Goal: Task Accomplishment & Management: Complete application form

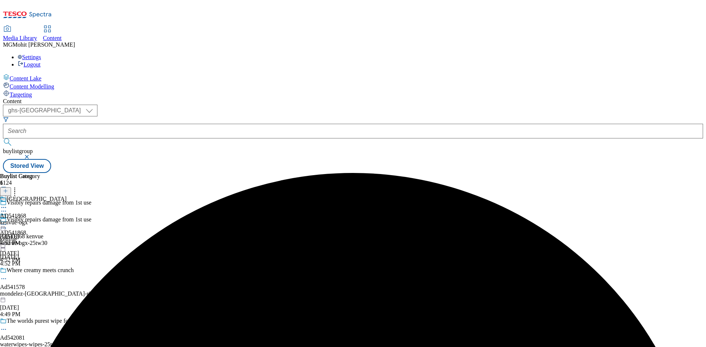
select select "ghs-[GEOGRAPHIC_DATA]"
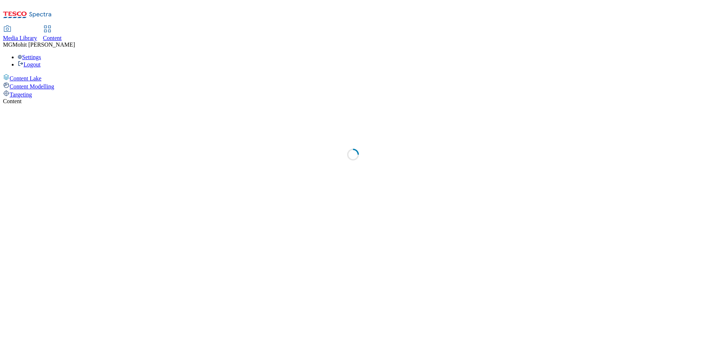
select select "ghs-uk"
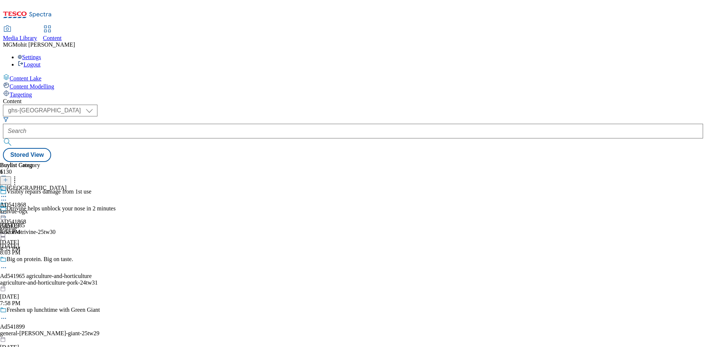
click at [8, 181] on icon at bounding box center [5, 183] width 5 height 5
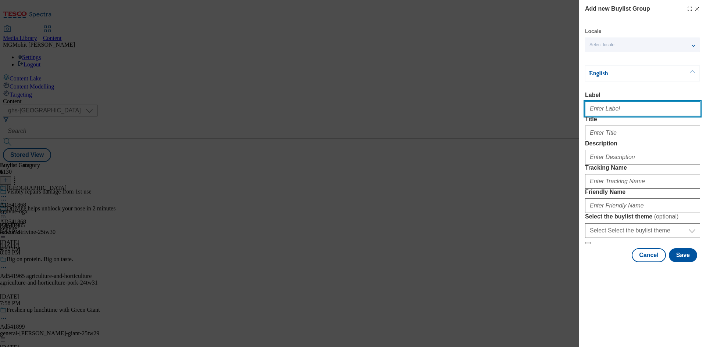
click at [604, 114] on input "Label" at bounding box center [642, 108] width 115 height 15
paste input "Ad541951 haleon"
type input "Ad541951 haleon"
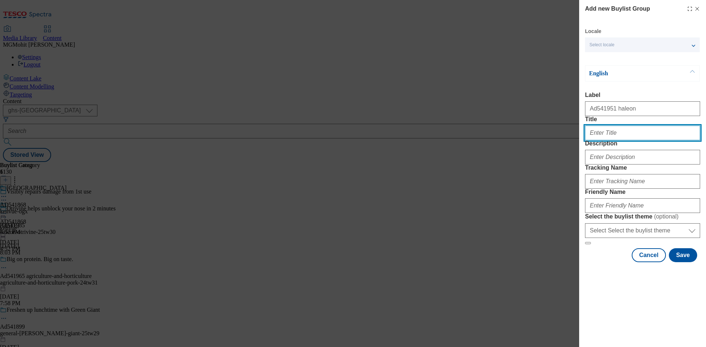
paste input "Every purchase, a stonger start"
type input "Every purchase, a stonger start"
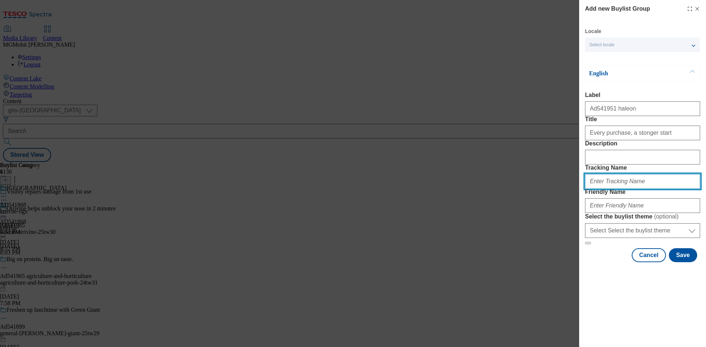
paste input "DH_AD541951"
type input "DH_AD541951"
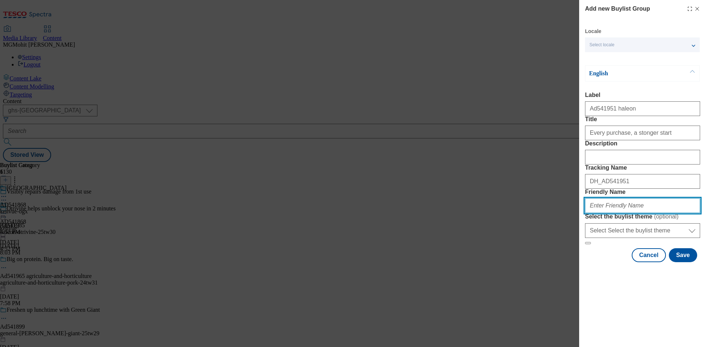
paste input "haleon-aquafresh-25tw30"
type input "haleon-aquafresh-25tw30"
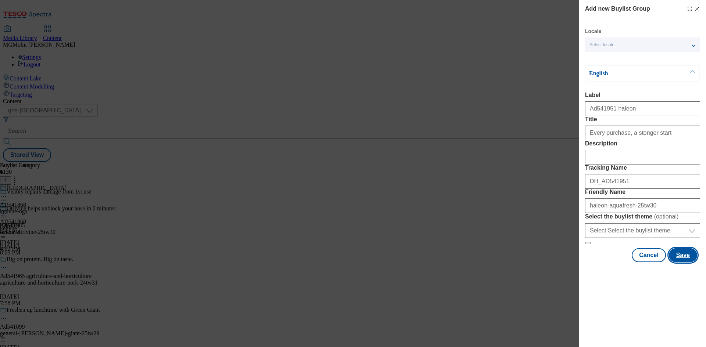
click at [678, 262] on button "Save" at bounding box center [683, 255] width 28 height 14
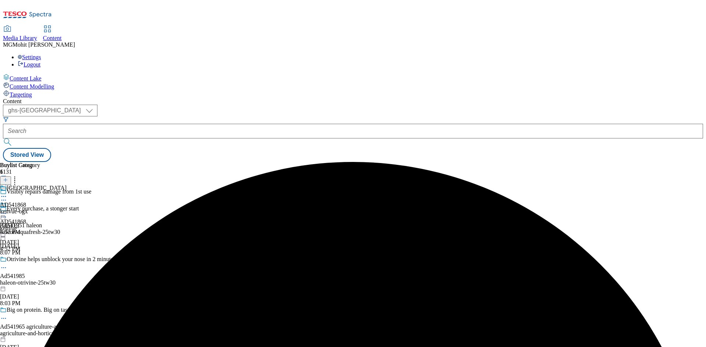
click at [178, 229] on div "haleon-aquafresh-25tw30" at bounding box center [89, 232] width 178 height 7
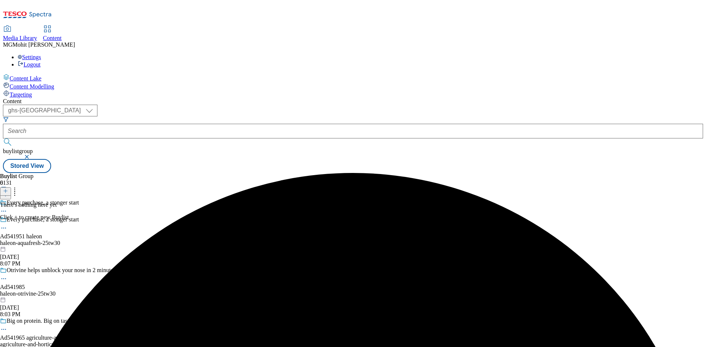
click at [8, 189] on icon at bounding box center [5, 191] width 5 height 5
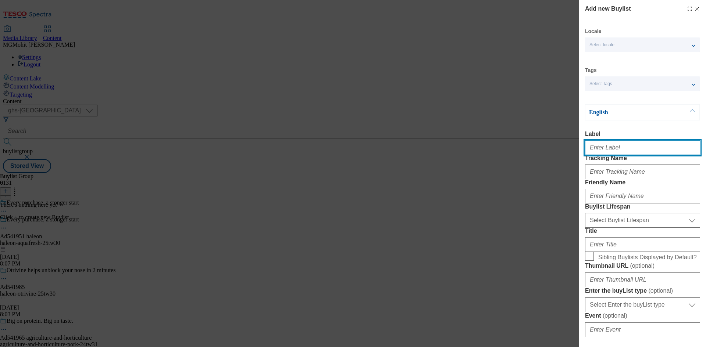
click at [598, 155] on input "Label" at bounding box center [642, 147] width 115 height 15
paste input "Ad541951"
type input "Ad541951"
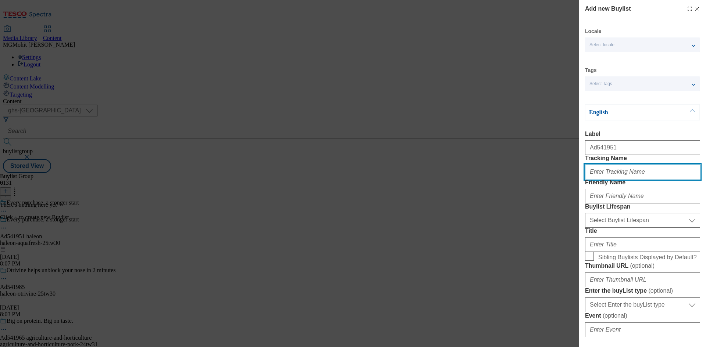
paste input "DH_AD541951"
type input "DH_AD541951"
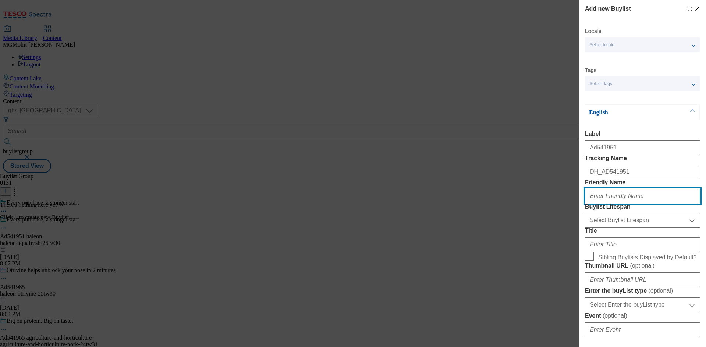
click at [617, 204] on input "Friendly Name" at bounding box center [642, 196] width 115 height 15
paste input "haleon"
type input "haleon"
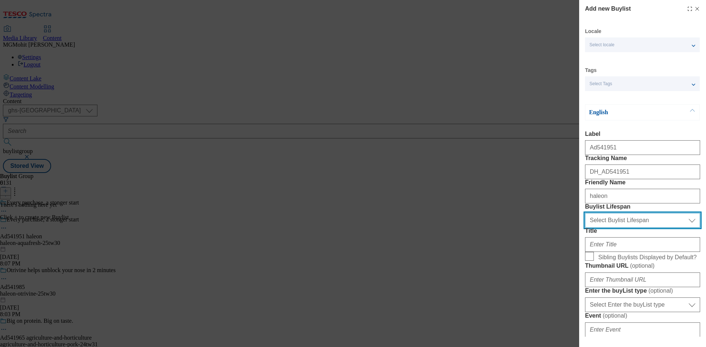
click at [632, 228] on select "Select Buylist Lifespan evergreen seasonal tactical" at bounding box center [642, 220] width 115 height 15
select select "tactical"
click at [585, 228] on select "Select Buylist Lifespan evergreen seasonal tactical" at bounding box center [642, 220] width 115 height 15
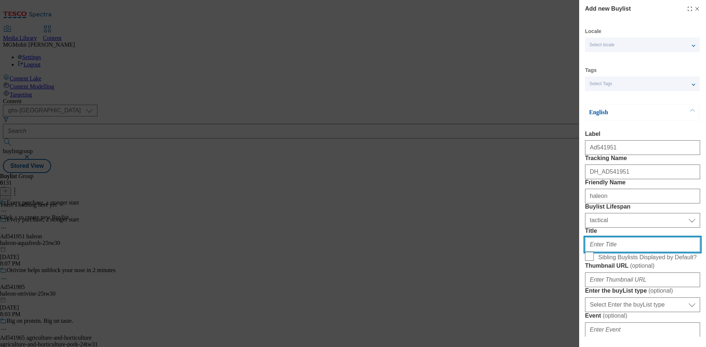
click at [598, 252] on input "Title" at bounding box center [642, 244] width 115 height 15
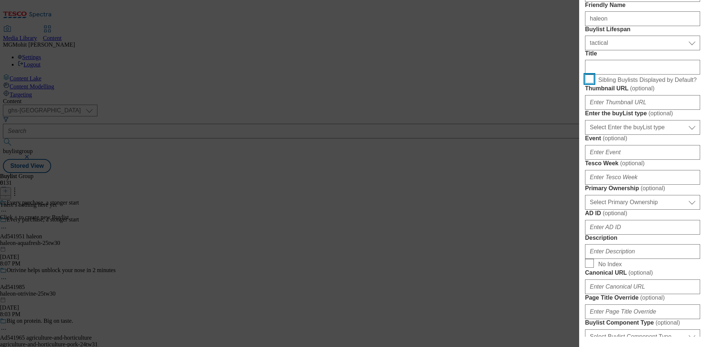
scroll to position [184, 0]
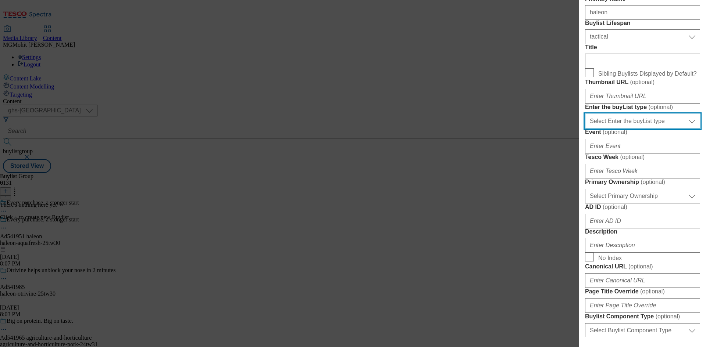
drag, startPoint x: 623, startPoint y: 206, endPoint x: 619, endPoint y: 212, distance: 7.2
click at [623, 129] on select "Select Enter the buyList type event supplier funded long term >4 weeks supplier…" at bounding box center [642, 121] width 115 height 15
select select "supplier funded short term 1-3 weeks"
click at [585, 129] on select "Select Enter the buyList type event supplier funded long term >4 weeks supplier…" at bounding box center [642, 121] width 115 height 15
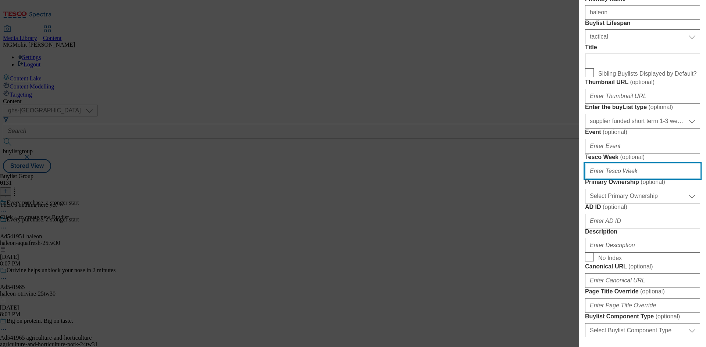
click at [593, 179] on input "Tesco Week ( optional )" at bounding box center [642, 171] width 115 height 15
type input "30"
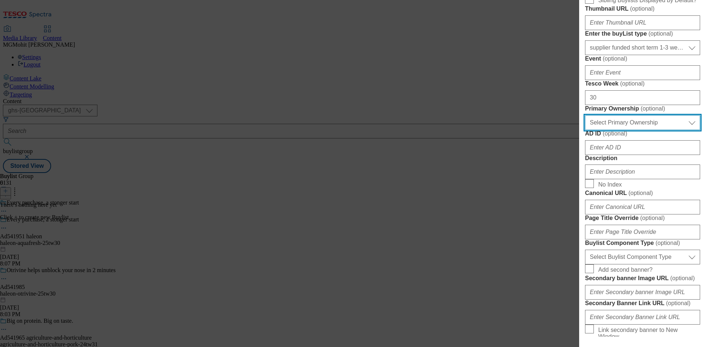
scroll to position [331, 0]
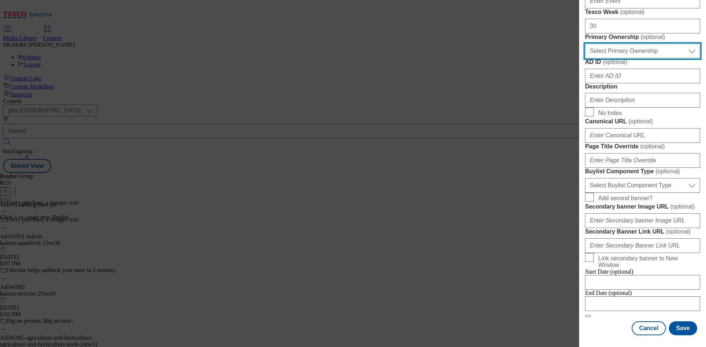
drag, startPoint x: 618, startPoint y: 172, endPoint x: 618, endPoint y: 178, distance: 5.9
click at [618, 58] on select "Select Primary Ownership tesco dunnhumby" at bounding box center [642, 51] width 115 height 15
select select "dunnhumby"
click at [585, 58] on select "Select Primary Ownership tesco dunnhumby" at bounding box center [642, 51] width 115 height 15
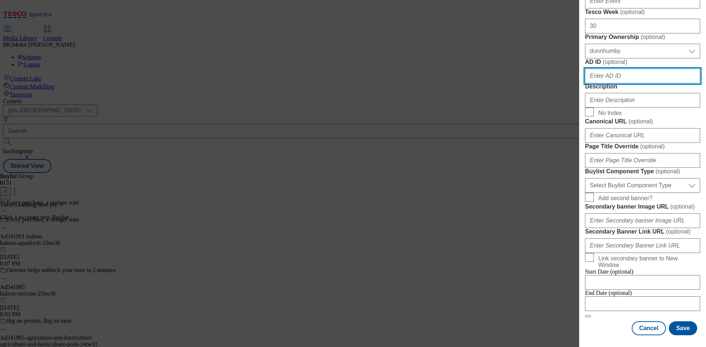
click at [606, 83] on input "AD ID ( optional )" at bounding box center [642, 76] width 115 height 15
paste input "541951"
type input "541951"
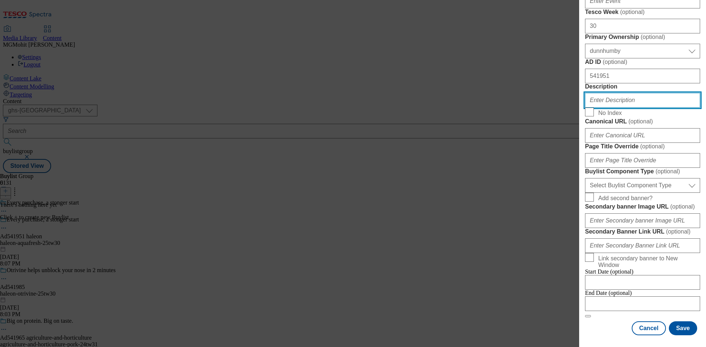
click at [591, 108] on input "Description" at bounding box center [642, 100] width 115 height 15
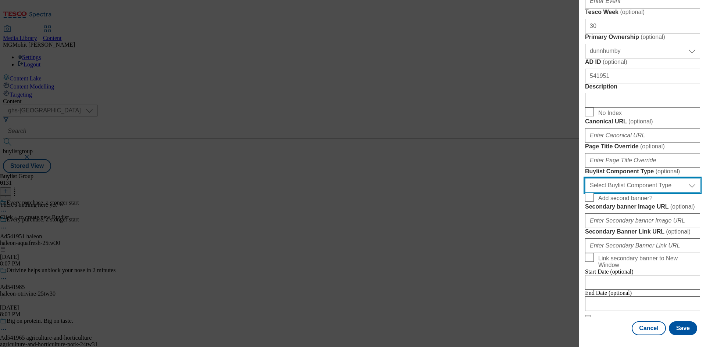
drag, startPoint x: 601, startPoint y: 229, endPoint x: 599, endPoint y: 235, distance: 7.0
click at [601, 193] on select "Select Buylist Component Type Banner Competition Header Meal" at bounding box center [642, 185] width 115 height 15
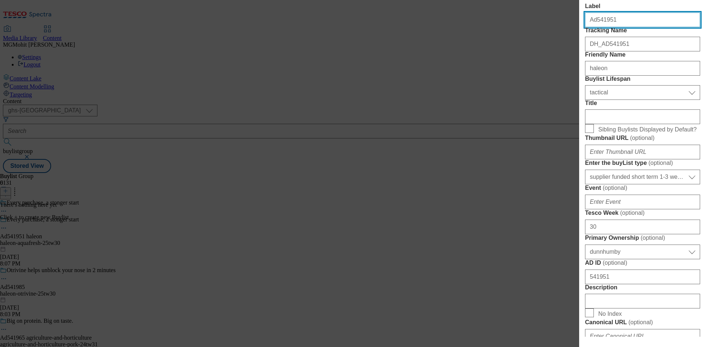
select select "Banner"
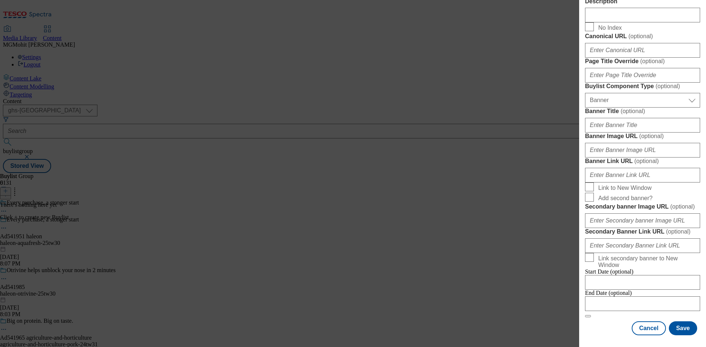
scroll to position [728, 0]
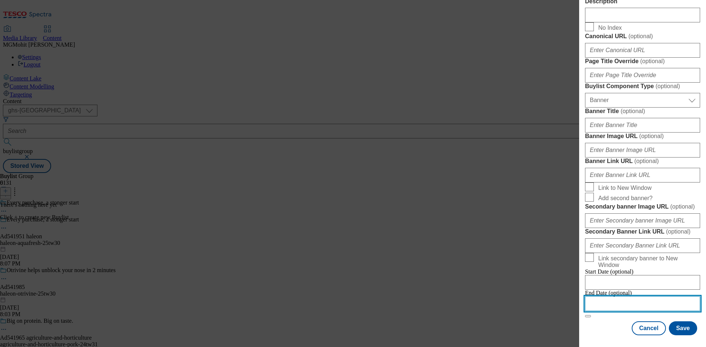
click at [619, 297] on input "Modal" at bounding box center [642, 304] width 115 height 15
select select "2025"
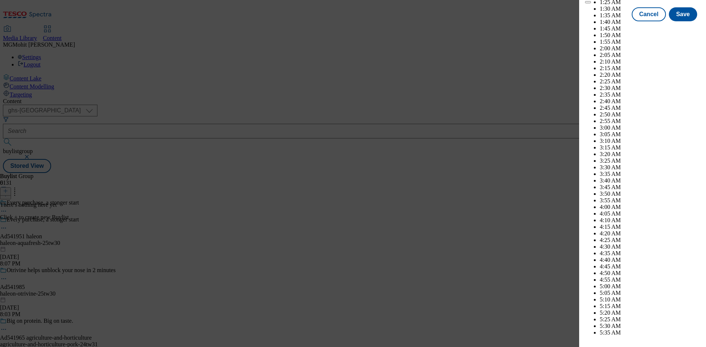
scroll to position [3274, 0]
select select "December"
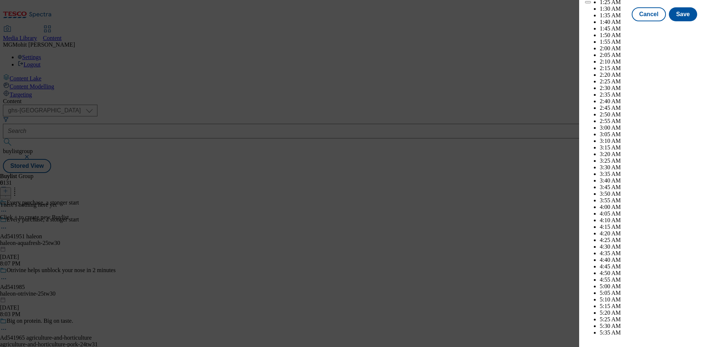
click at [675, 28] on button "Save" at bounding box center [683, 21] width 28 height 14
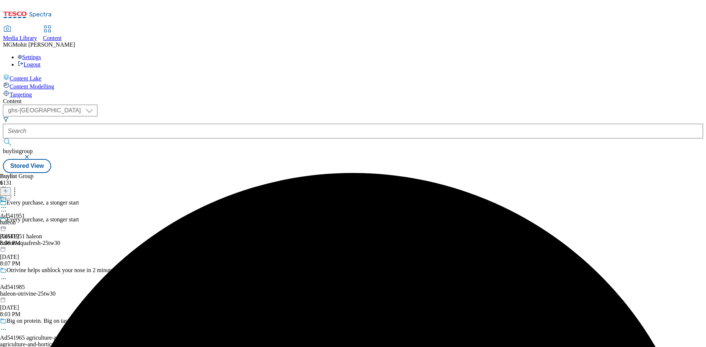
click at [25, 219] on div "haleon" at bounding box center [12, 222] width 25 height 7
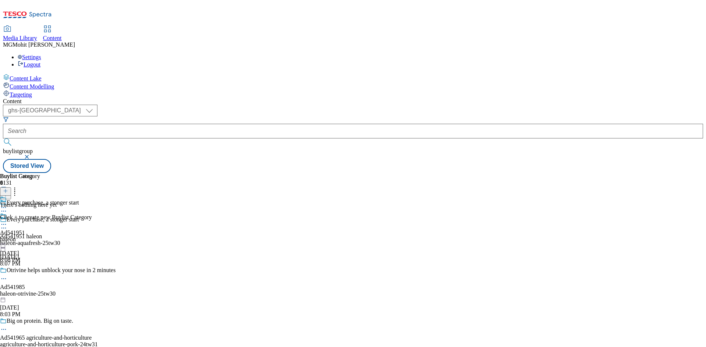
click at [11, 187] on button at bounding box center [5, 191] width 11 height 8
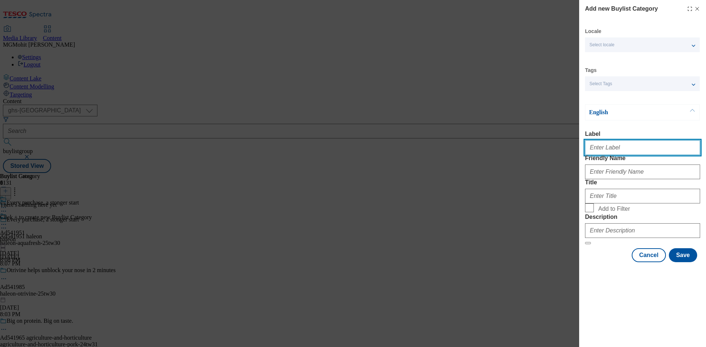
click at [594, 154] on input "Label" at bounding box center [642, 147] width 115 height 15
paste input "Ad541951"
type input "Ad541951"
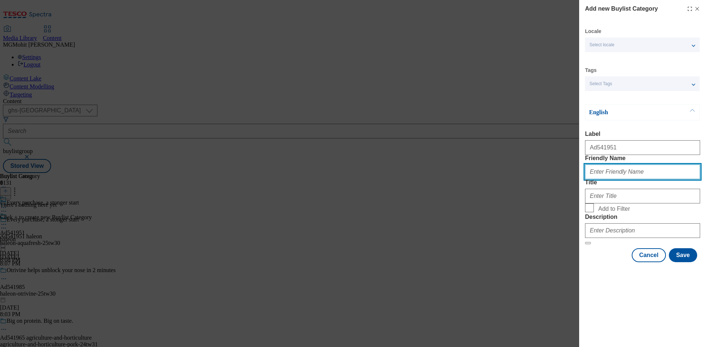
paste input "haleon-aquafresh"
type input "haleon-aquafresh"
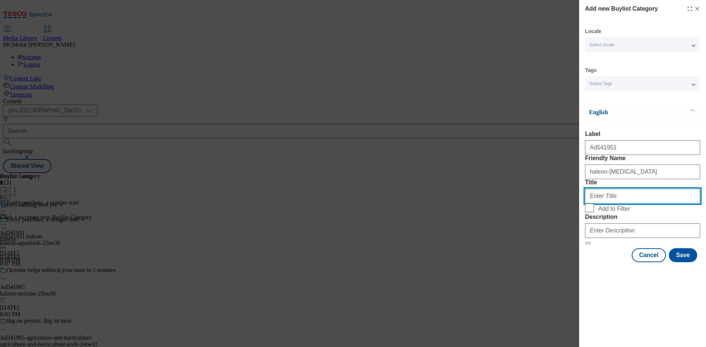
paste input "Haleon"
type input "Haleon"
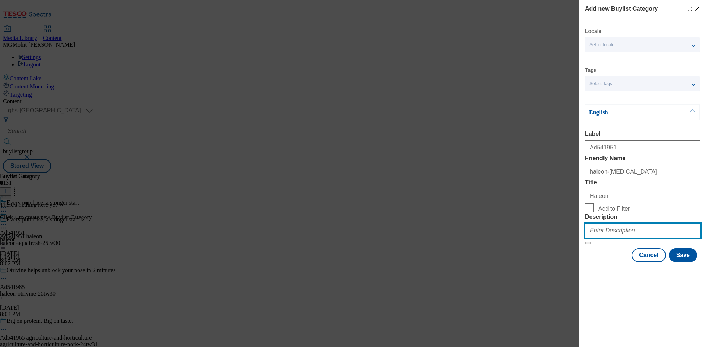
click at [611, 238] on input "Description" at bounding box center [642, 230] width 115 height 15
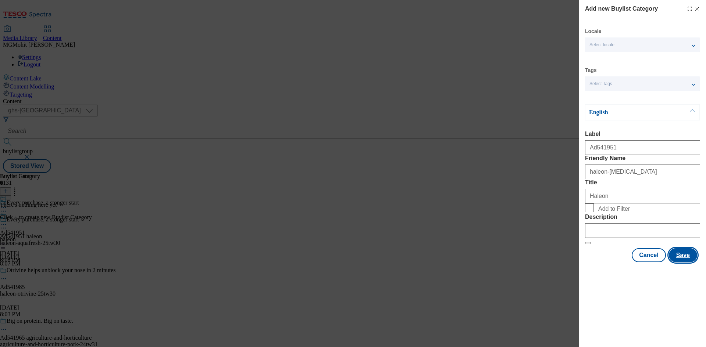
click at [683, 262] on button "Save" at bounding box center [683, 255] width 28 height 14
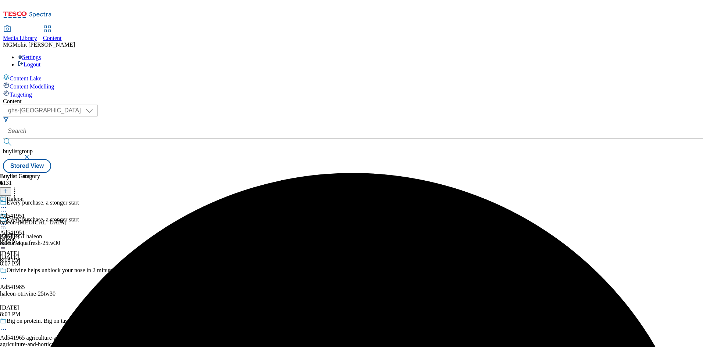
click at [67, 219] on div "haleon-aquafresh" at bounding box center [33, 222] width 67 height 7
click at [8, 189] on icon at bounding box center [5, 191] width 5 height 5
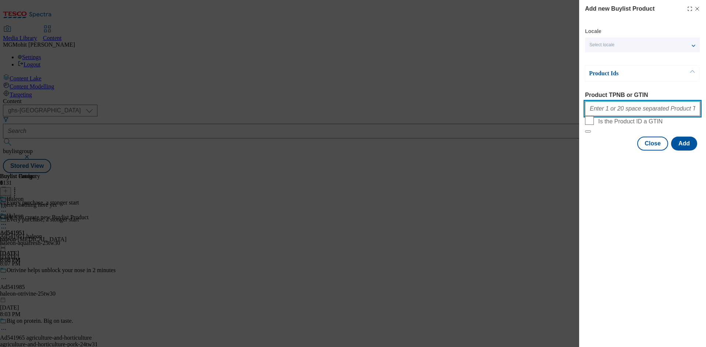
click at [608, 112] on input "Product TPNB or GTIN" at bounding box center [642, 108] width 115 height 15
paste input "81116754 88903192 91256336 81116731 84538526 61452116 81116731"
type input "81116754 88903192 91256336 81116731 84538526 61452116 81116731"
click at [685, 151] on button "Add" at bounding box center [684, 144] width 26 height 14
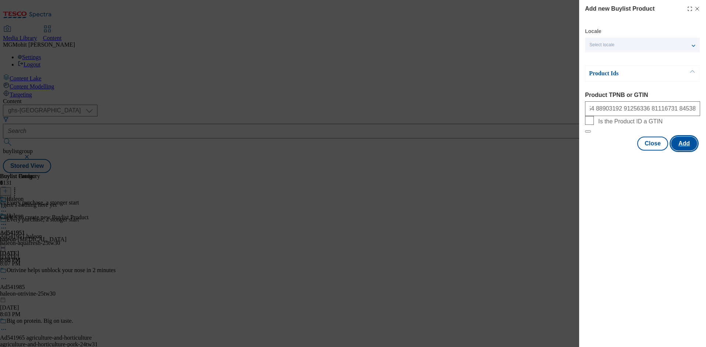
scroll to position [0, 0]
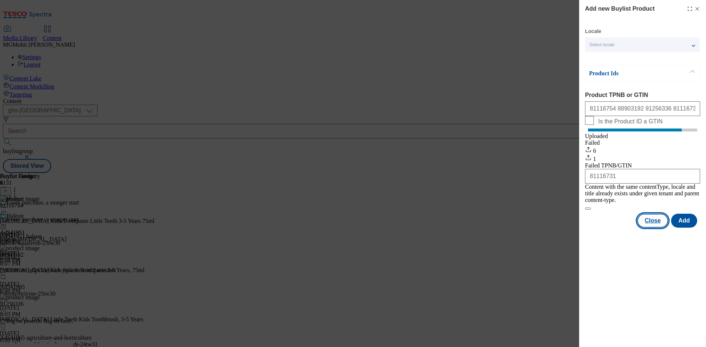
click at [652, 223] on button "Close" at bounding box center [652, 221] width 31 height 14
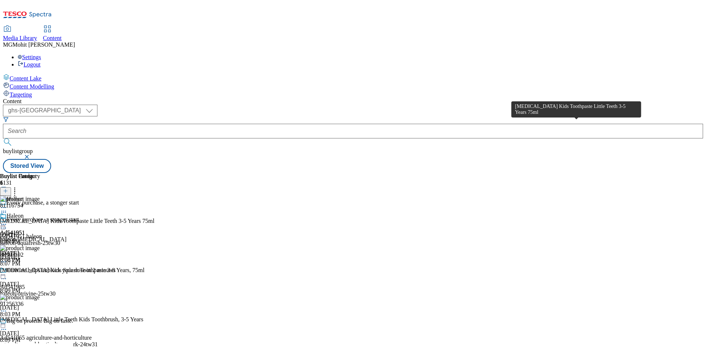
click at [154, 218] on div "Aquafresh Kids Toothpaste Little Teeth 3-5 Years 75ml" at bounding box center [77, 221] width 154 height 7
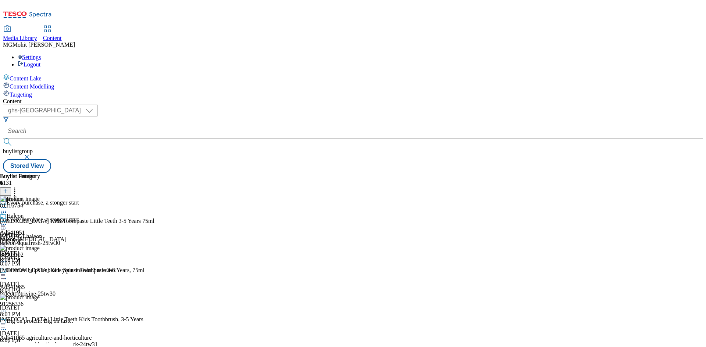
click at [6, 224] on circle at bounding box center [5, 224] width 1 height 1
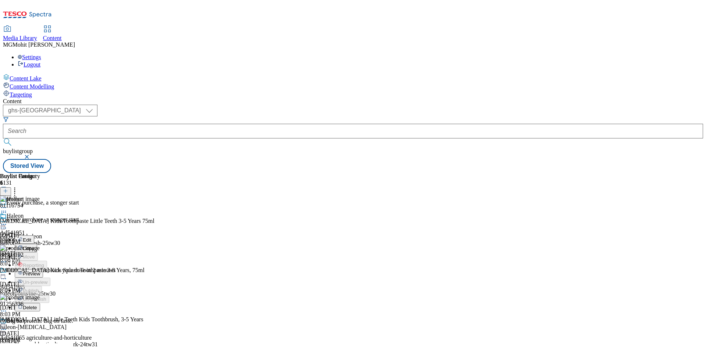
click at [31, 237] on span "Edit" at bounding box center [27, 240] width 8 height 6
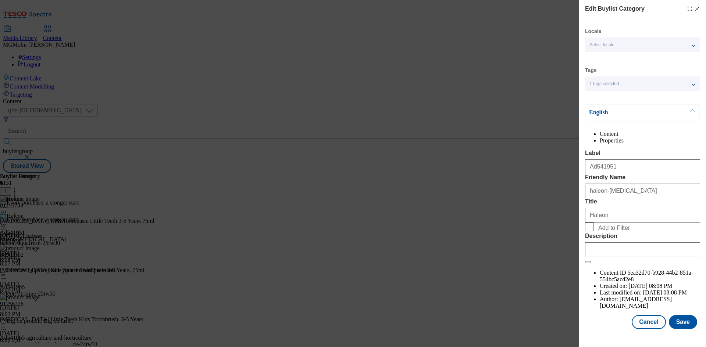
scroll to position [14, 0]
click at [601, 257] on input "Description" at bounding box center [642, 250] width 115 height 15
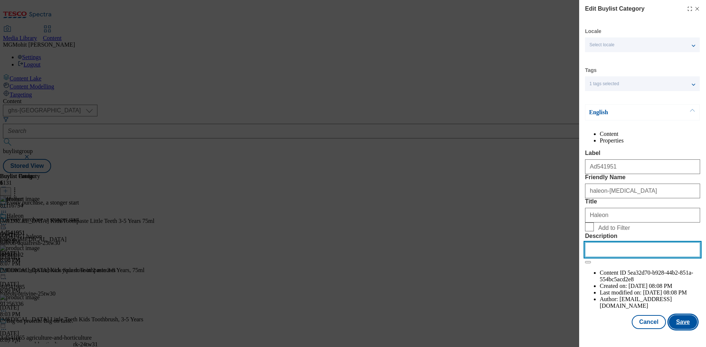
paste input "Aquafresh Kids Toothpaste Little Teeth 3-5 Years 75ml"
type input "Aquafresh Kids Toothpaste Little Teeth 3-5 Years 75ml"
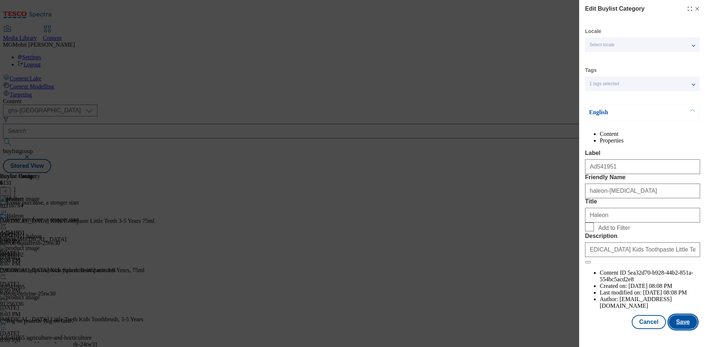
click at [683, 326] on button "Save" at bounding box center [683, 322] width 28 height 14
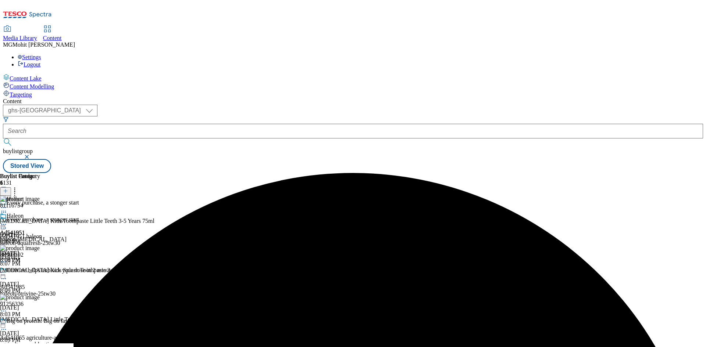
click at [7, 221] on icon at bounding box center [3, 224] width 7 height 7
click at [31, 237] on span "Edit" at bounding box center [27, 240] width 8 height 6
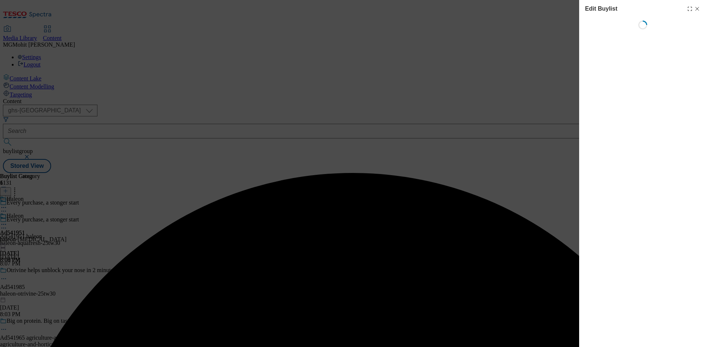
select select "tactical"
select select "supplier funded short term 1-3 weeks"
select select "dunnhumby"
select select "Banner"
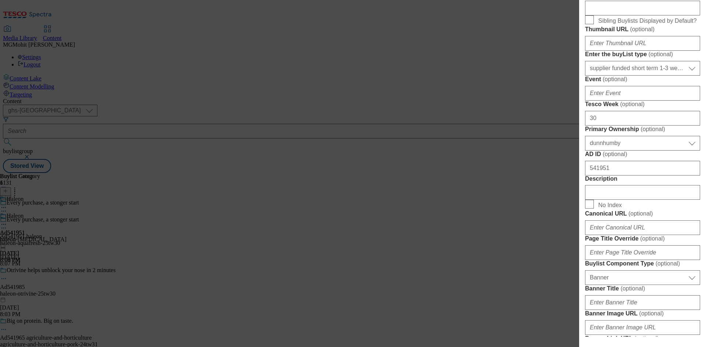
scroll to position [331, 0]
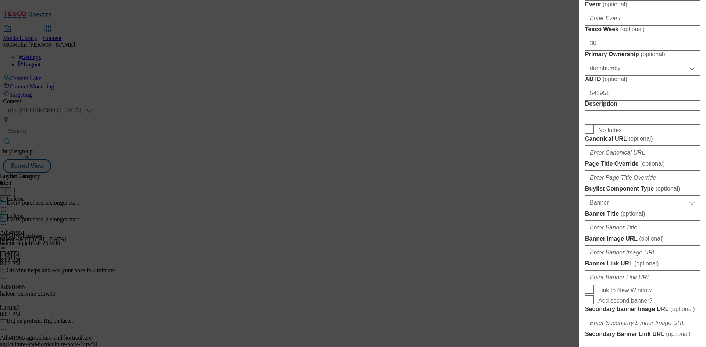
click at [596, 125] on div "Modal" at bounding box center [642, 116] width 115 height 18
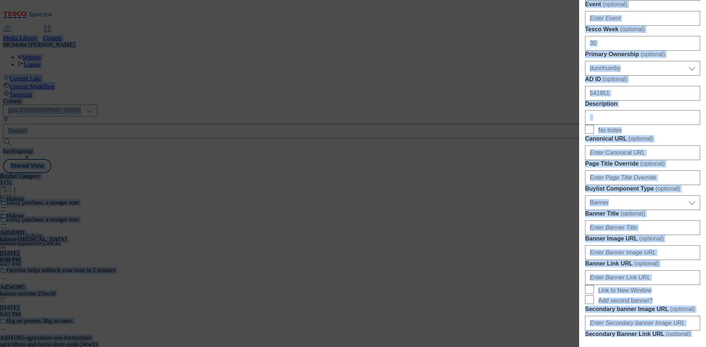
click at [620, 125] on input "Description" at bounding box center [642, 117] width 115 height 15
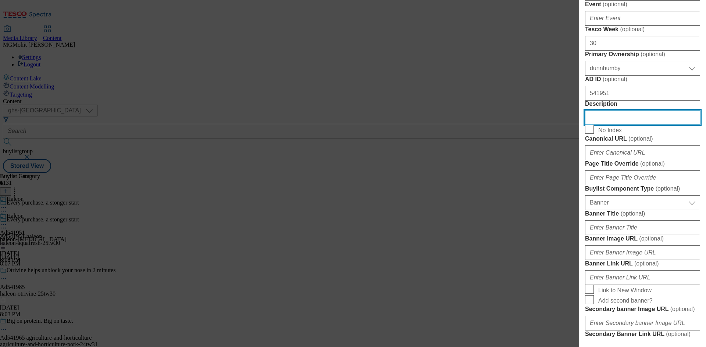
paste input "Aquafresh Kids Toothpaste Little Teeth 3-5 Years 75ml"
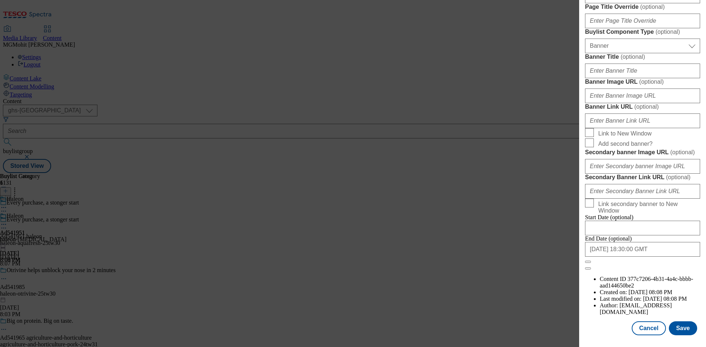
scroll to position [761, 0]
type input "Aquafresh Kids Toothpaste Little Teeth 3-5 Years 75ml"
click at [681, 327] on button "Save" at bounding box center [683, 329] width 28 height 14
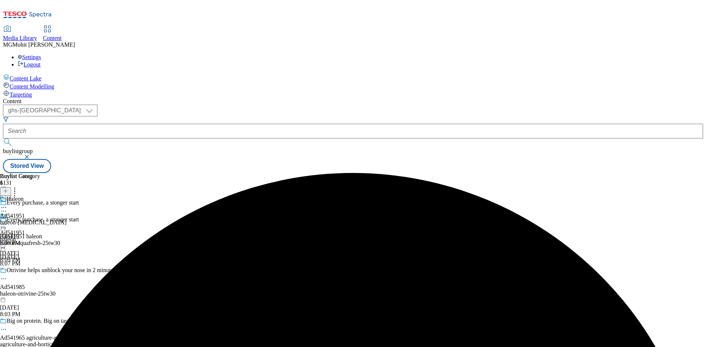
click at [178, 225] on div at bounding box center [89, 229] width 178 height 9
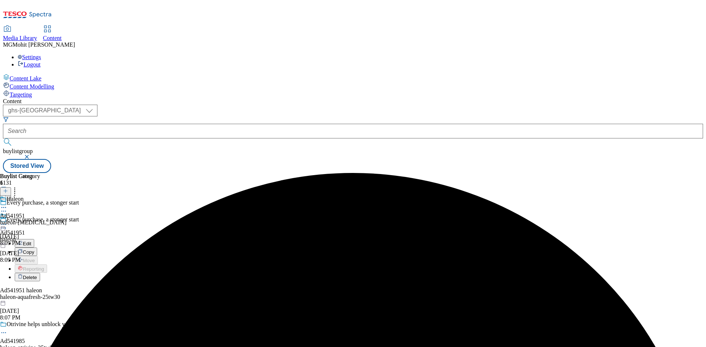
click at [31, 241] on span "Edit" at bounding box center [27, 244] width 8 height 6
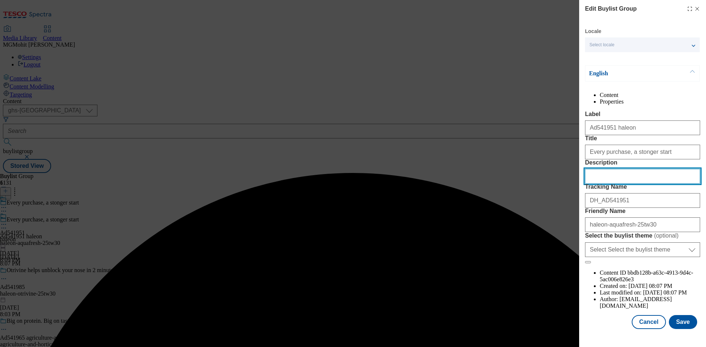
click at [609, 184] on input "Description" at bounding box center [642, 176] width 115 height 15
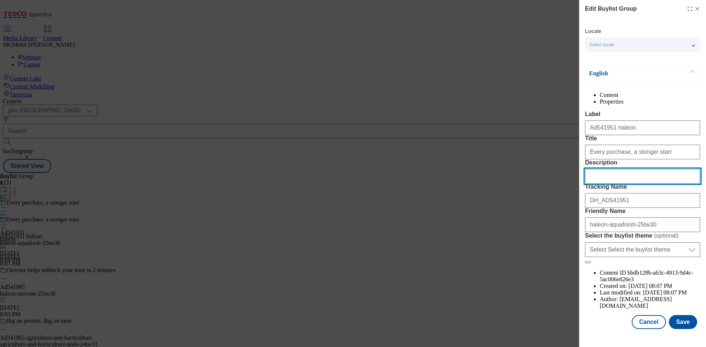
paste input "Aquafresh Kids Toothpaste Little Teeth 3-5 Years 75ml"
type input "Aquafresh Kids Toothpaste Little Teeth 3-5 Years 75ml"
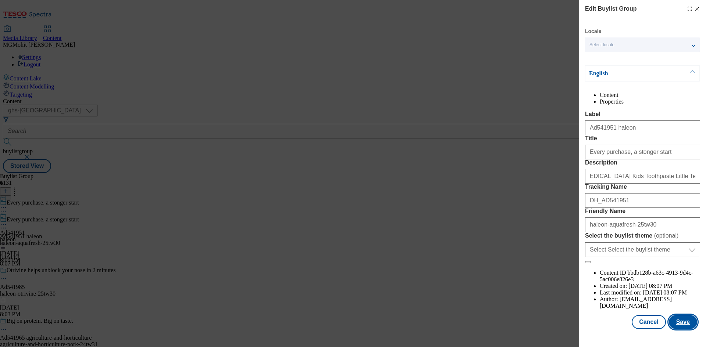
click at [677, 323] on button "Save" at bounding box center [683, 322] width 28 height 14
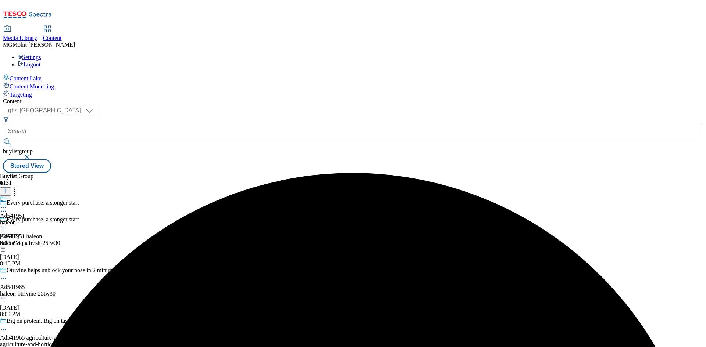
click at [4, 207] on circle at bounding box center [3, 207] width 1 height 1
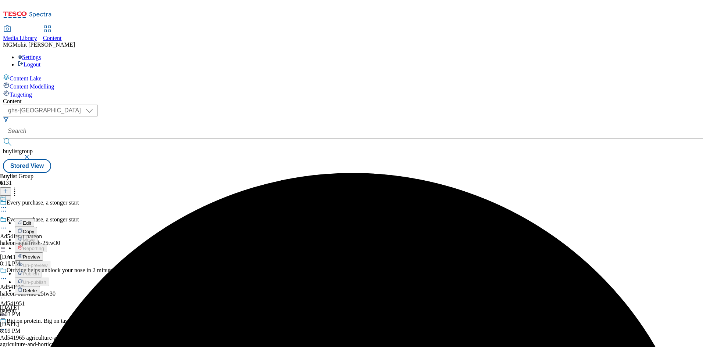
click at [43, 252] on button "Preview" at bounding box center [29, 256] width 28 height 8
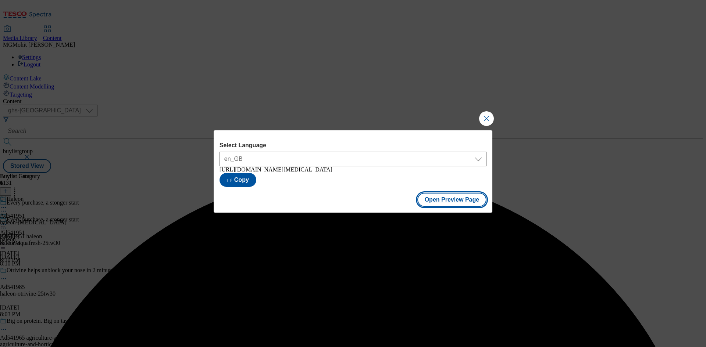
click at [458, 204] on button "Open Preview Page" at bounding box center [451, 200] width 69 height 14
click at [484, 112] on button "Close Modal" at bounding box center [486, 118] width 15 height 15
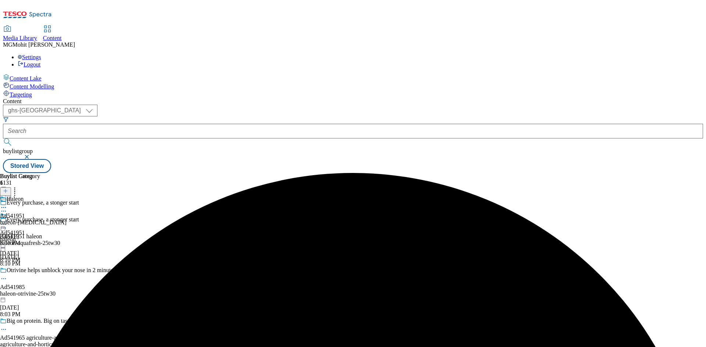
click at [7, 221] on icon at bounding box center [3, 224] width 7 height 7
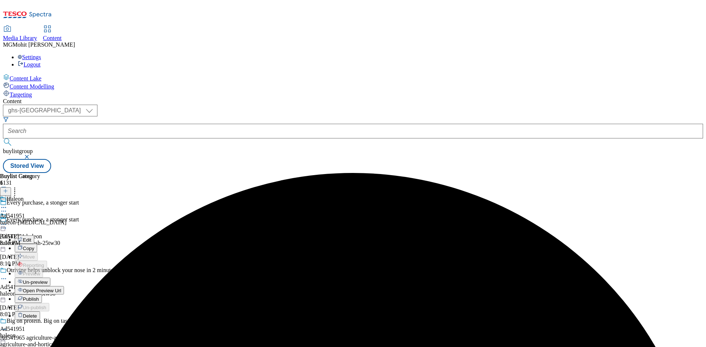
click at [39, 297] on span "Publish" at bounding box center [31, 300] width 16 height 6
